Goal: Task Accomplishment & Management: Manage account settings

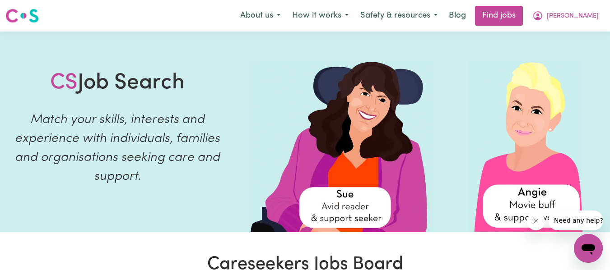
scroll to position [237, 0]
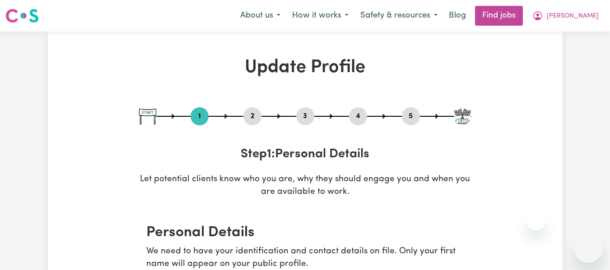
select select "[DEMOGRAPHIC_DATA]"
select select "Student Visa"
select select "Studying a healthcare related degree or qualification"
select select "100"
select select "110"
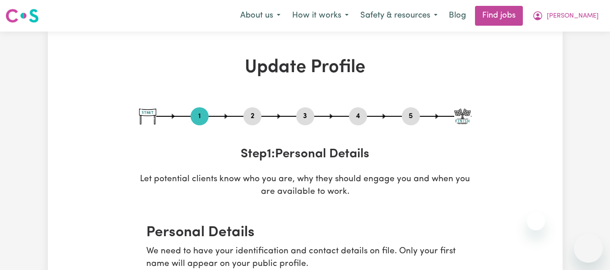
select select "120"
select select "150"
